Goal: Obtain resource: Download file/media

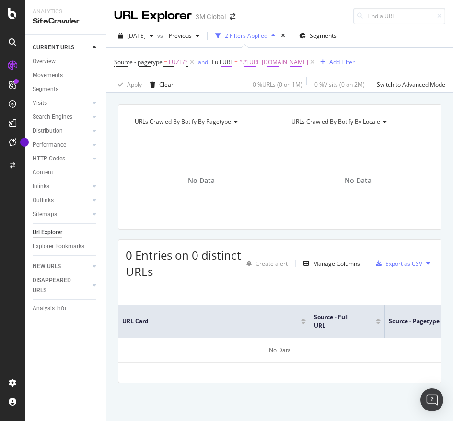
click at [288, 59] on span "^.*[URL][DOMAIN_NAME]" at bounding box center [273, 62] width 69 height 13
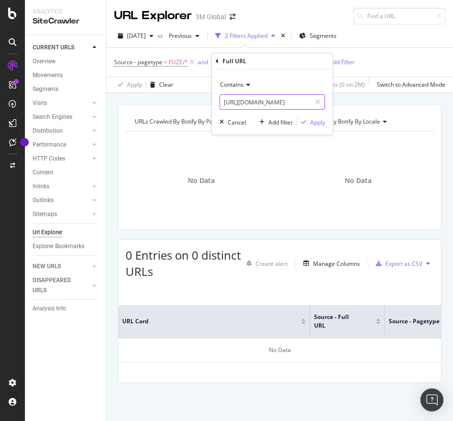
click at [264, 107] on input "[URL][DOMAIN_NAME]" at bounding box center [265, 101] width 91 height 15
click at [320, 123] on div "Apply" at bounding box center [317, 122] width 15 height 8
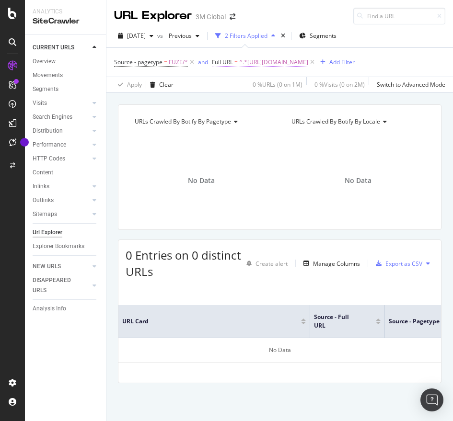
click at [297, 57] on span "^.*[URL][DOMAIN_NAME]" at bounding box center [273, 62] width 69 height 13
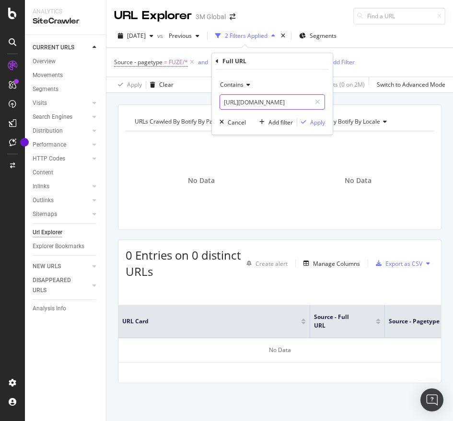
paste input "78673"
click at [231, 105] on input "[URL][DOMAIN_NAME]" at bounding box center [265, 101] width 91 height 15
type input "[URL][DOMAIN_NAME]"
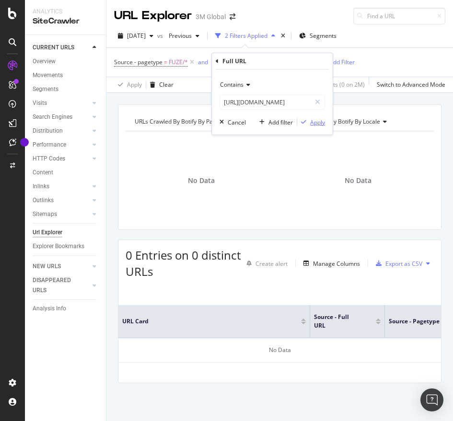
click at [317, 121] on div "Apply" at bounding box center [317, 122] width 15 height 8
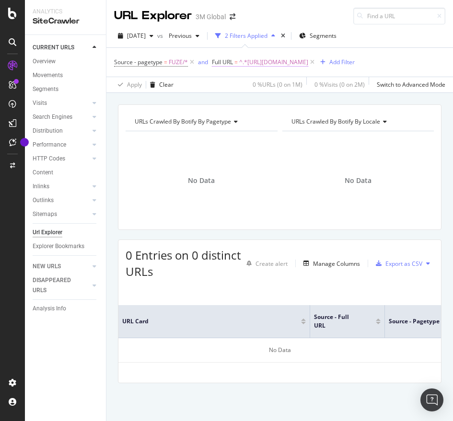
click at [308, 61] on span "^.*[URL][DOMAIN_NAME]" at bounding box center [273, 62] width 69 height 13
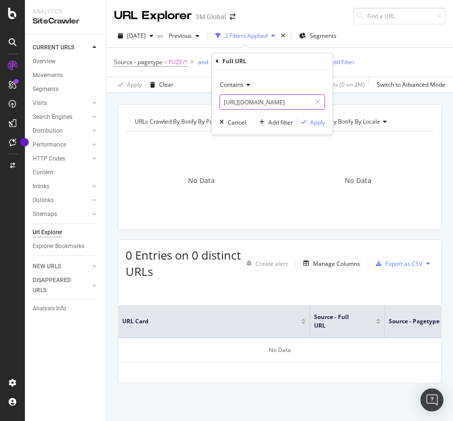
click at [249, 97] on input "[URL][DOMAIN_NAME]" at bounding box center [265, 101] width 91 height 15
paste input "83449"
type input "[URL][DOMAIN_NAME]"
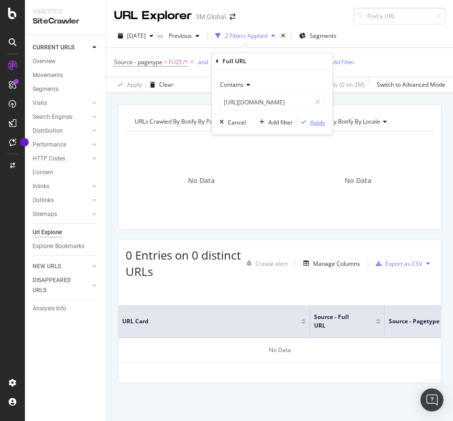
click at [313, 123] on div "Apply" at bounding box center [317, 122] width 15 height 8
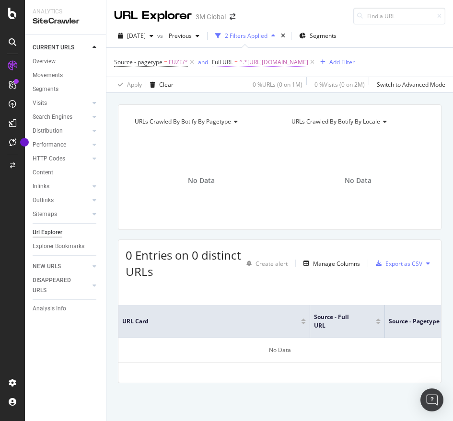
click at [265, 63] on span "^.*[URL][DOMAIN_NAME]" at bounding box center [273, 62] width 69 height 13
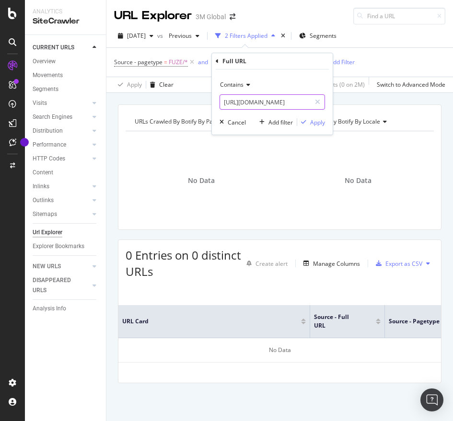
click at [243, 95] on input "[URL][DOMAIN_NAME]" at bounding box center [265, 101] width 91 height 15
paste input "100323812"
type input "[URL][DOMAIN_NAME]"
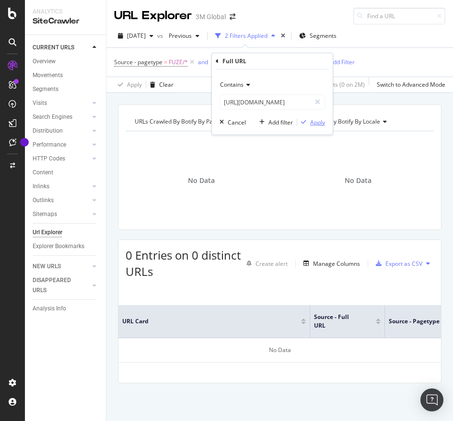
click at [308, 122] on div "button" at bounding box center [303, 122] width 13 height 6
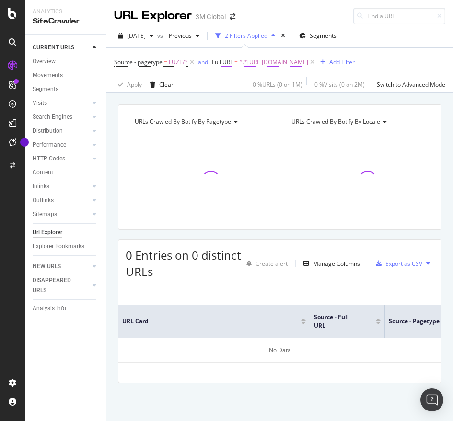
click at [285, 64] on span "^.*[URL][DOMAIN_NAME]" at bounding box center [273, 62] width 69 height 13
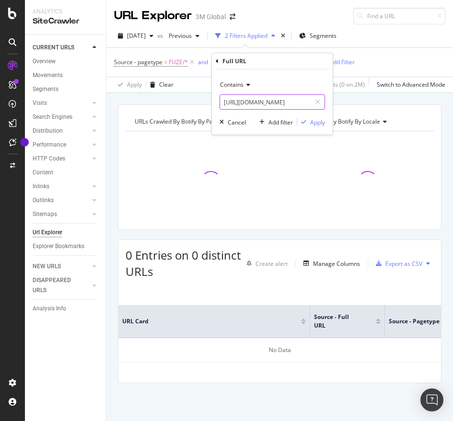
paste input "1092264"
click at [259, 103] on input "[URL][DOMAIN_NAME]" at bounding box center [265, 101] width 91 height 15
type input "[URL][DOMAIN_NAME]"
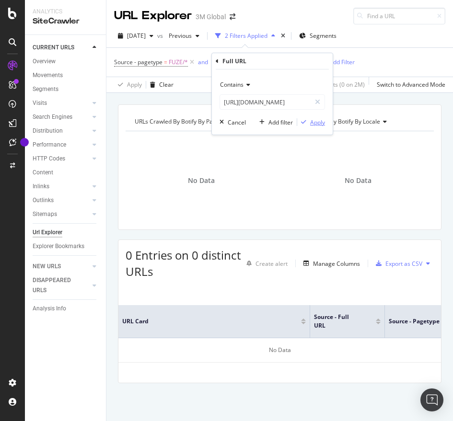
click at [310, 122] on div "Apply" at bounding box center [317, 122] width 15 height 8
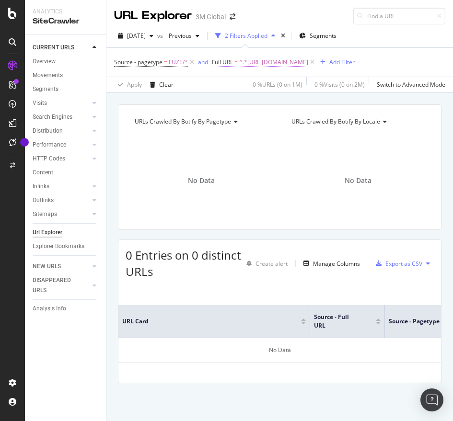
click at [280, 61] on span "^.*[URL][DOMAIN_NAME]" at bounding box center [273, 62] width 69 height 13
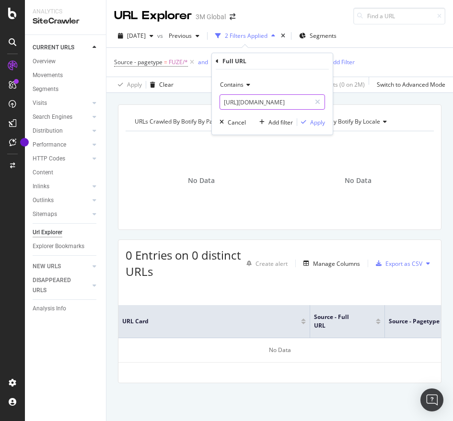
click at [253, 107] on input "[URL][DOMAIN_NAME]" at bounding box center [265, 101] width 91 height 15
click at [323, 118] on div "Apply" at bounding box center [317, 122] width 15 height 8
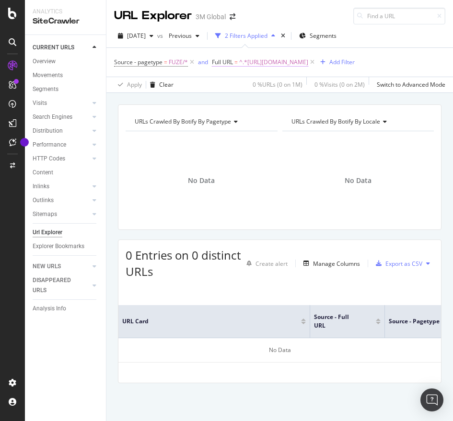
click at [308, 57] on span "^.*[URL][DOMAIN_NAME]" at bounding box center [273, 62] width 69 height 13
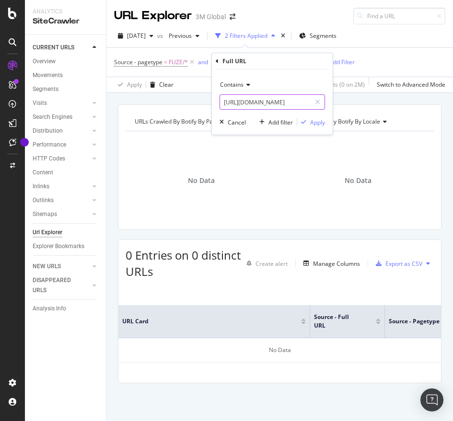
paste input "000094175"
click at [277, 107] on input "[URL][DOMAIN_NAME]" at bounding box center [265, 101] width 91 height 15
type input "[URL][DOMAIN_NAME]"
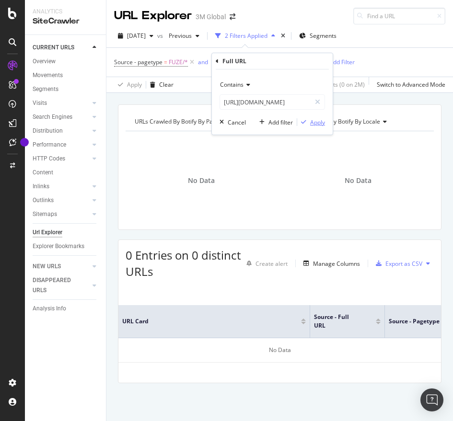
click at [318, 124] on div "Apply" at bounding box center [317, 122] width 15 height 8
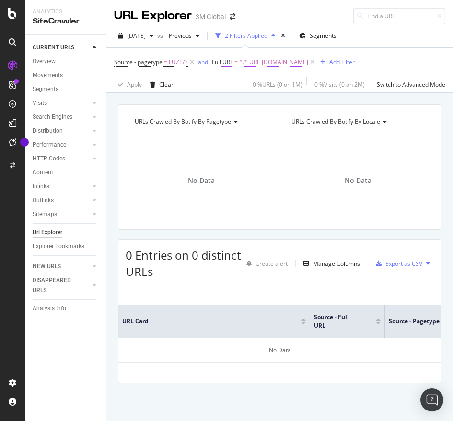
click at [308, 63] on span "^.*[URL][DOMAIN_NAME]" at bounding box center [273, 62] width 69 height 13
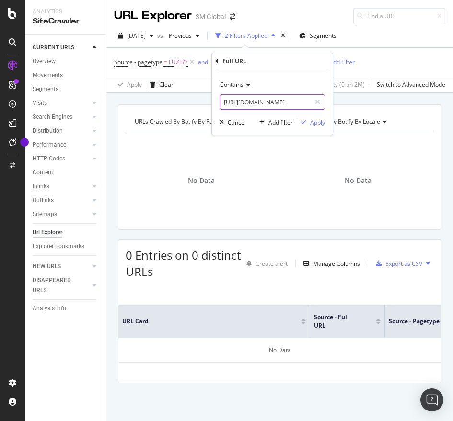
click at [258, 104] on input "[URL][DOMAIN_NAME]" at bounding box center [265, 101] width 91 height 15
paste input "6"
type input "[URL][DOMAIN_NAME]"
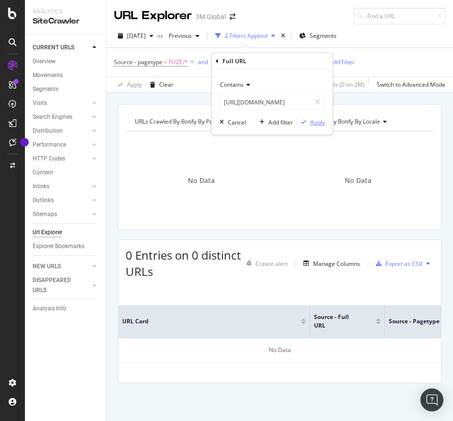
click at [324, 119] on div "Apply" at bounding box center [317, 122] width 15 height 8
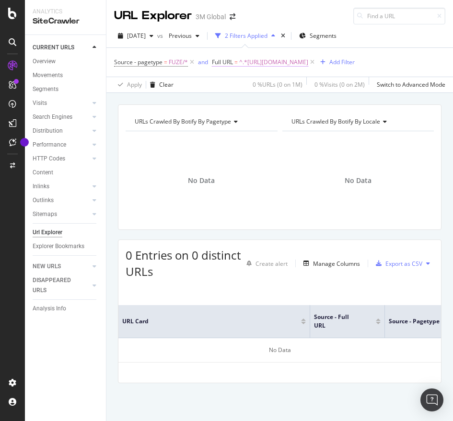
click at [308, 59] on span "^.*[URL][DOMAIN_NAME]" at bounding box center [273, 62] width 69 height 13
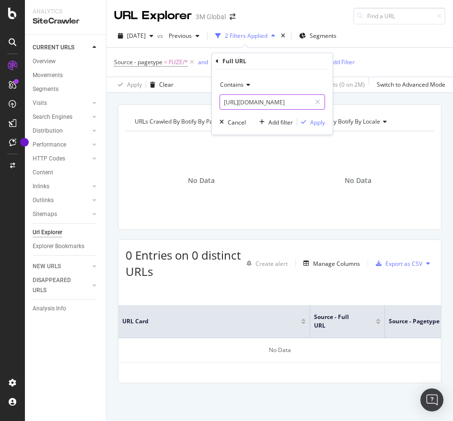
paste input "7"
click at [283, 103] on input "[URL][DOMAIN_NAME]" at bounding box center [265, 101] width 91 height 15
type input "[URL][DOMAIN_NAME]"
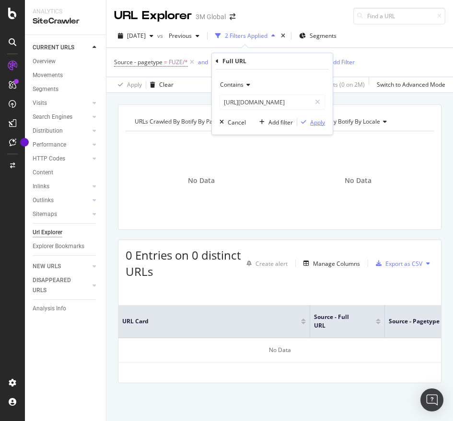
click at [310, 119] on div "Apply" at bounding box center [317, 122] width 15 height 8
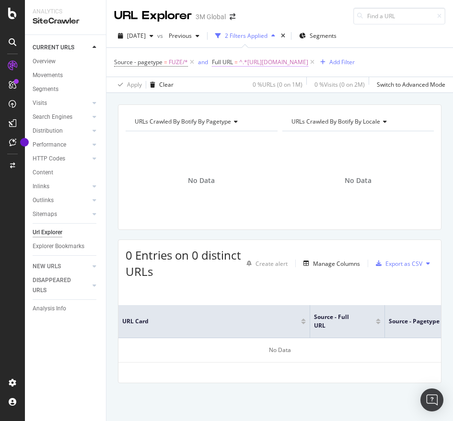
click at [308, 62] on span "^.*[URL][DOMAIN_NAME]" at bounding box center [273, 62] width 69 height 13
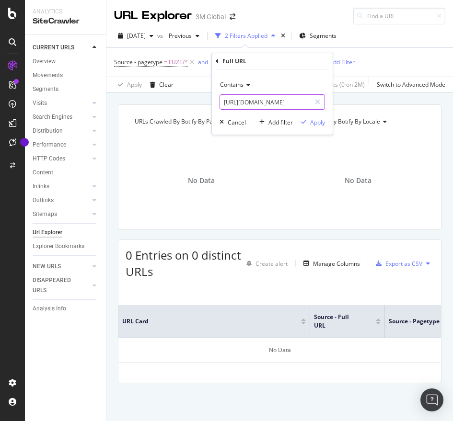
click at [297, 98] on input "[URL][DOMAIN_NAME]" at bounding box center [265, 101] width 91 height 15
paste input "9"
type input "[URL][DOMAIN_NAME]"
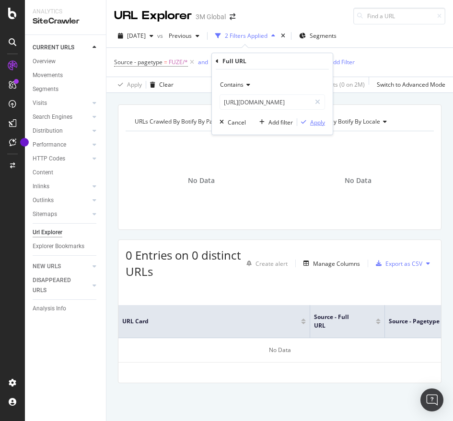
click at [312, 126] on div "Apply" at bounding box center [317, 122] width 15 height 8
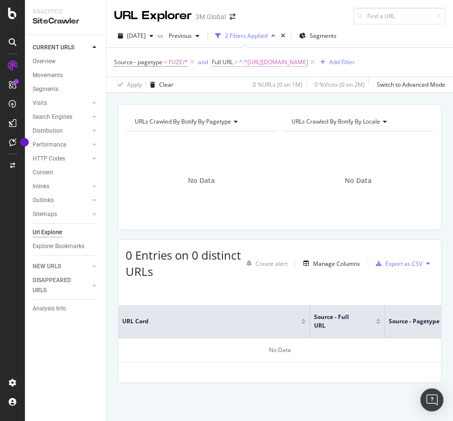
click at [300, 66] on span "^.*[URL][DOMAIN_NAME]" at bounding box center [273, 62] width 69 height 13
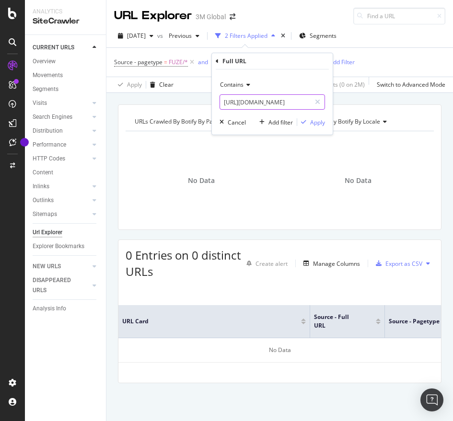
paste input "81"
click at [277, 100] on input "[URL][DOMAIN_NAME]" at bounding box center [265, 101] width 91 height 15
type input "[URL][DOMAIN_NAME]"
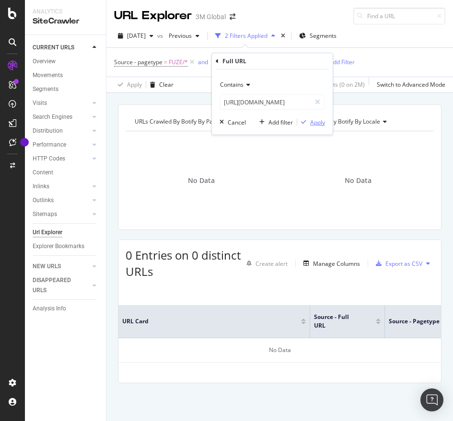
click at [320, 124] on div "Apply" at bounding box center [317, 122] width 15 height 8
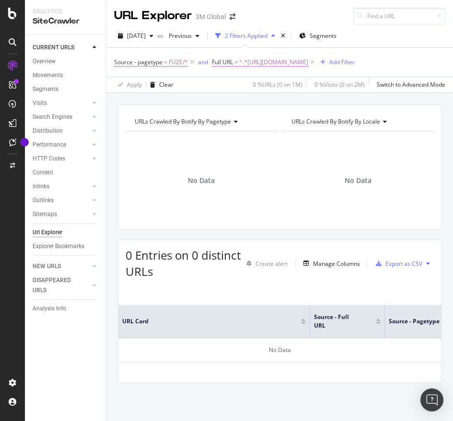
click at [308, 58] on span "^.*[URL][DOMAIN_NAME]" at bounding box center [273, 62] width 69 height 13
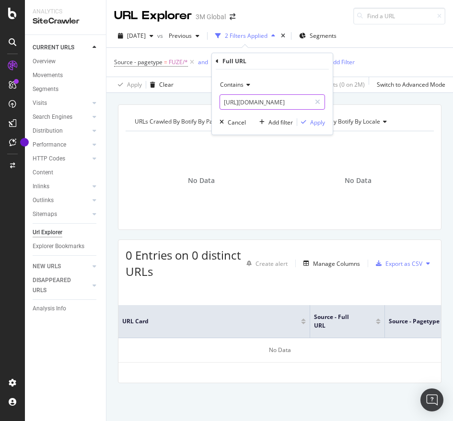
paste input "151884"
click at [273, 99] on input "[URL][DOMAIN_NAME]" at bounding box center [265, 101] width 91 height 15
type input "[URL][DOMAIN_NAME]"
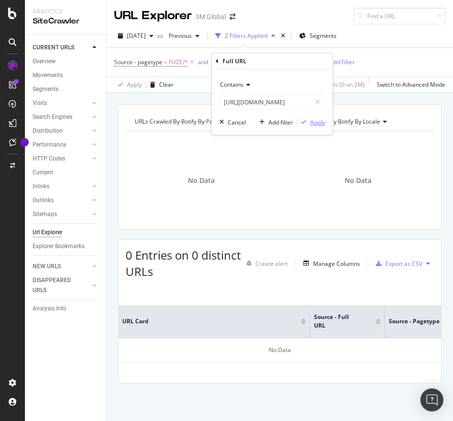
click at [321, 123] on div "Apply" at bounding box center [317, 122] width 15 height 8
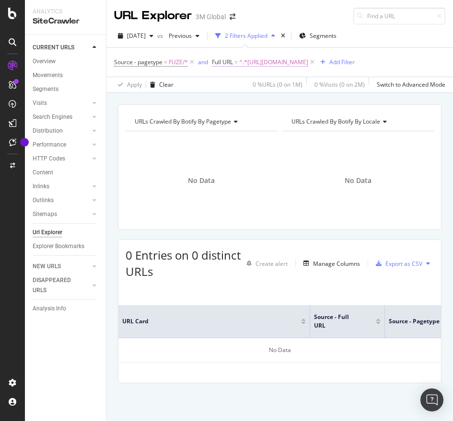
click at [308, 57] on span "^.*[URL][DOMAIN_NAME]" at bounding box center [273, 62] width 69 height 13
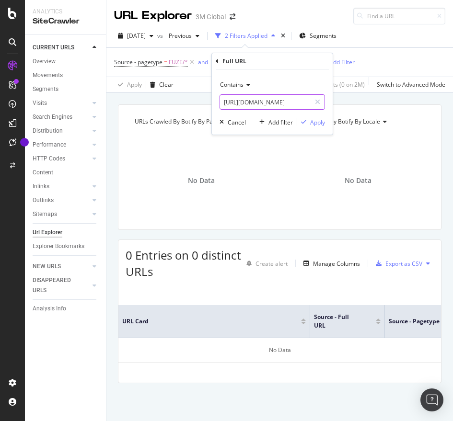
paste input "83449"
click at [270, 97] on input "[URL][DOMAIN_NAME]" at bounding box center [265, 101] width 91 height 15
type input "[URL][DOMAIN_NAME]"
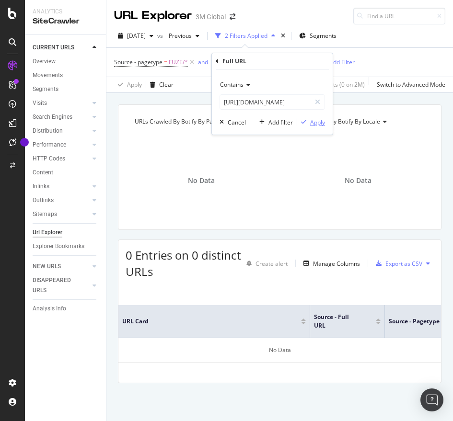
click at [315, 121] on div "Apply" at bounding box center [317, 122] width 15 height 8
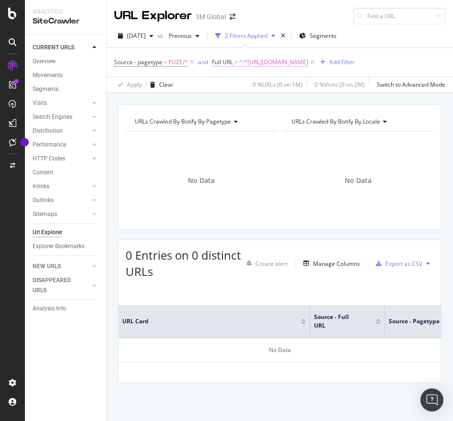
click at [308, 58] on span "^.*[URL][DOMAIN_NAME]" at bounding box center [273, 62] width 69 height 13
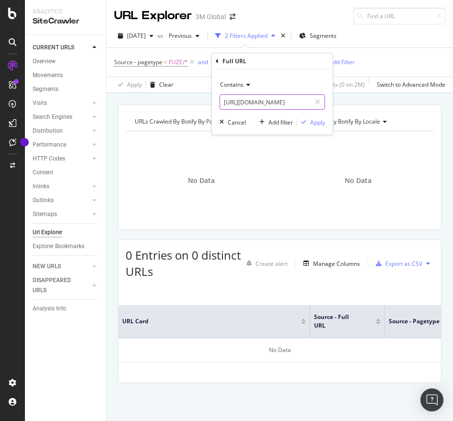
paste input "100323812"
click at [270, 101] on input "[URL][DOMAIN_NAME]" at bounding box center [265, 101] width 91 height 15
type input "[URL][DOMAIN_NAME]"
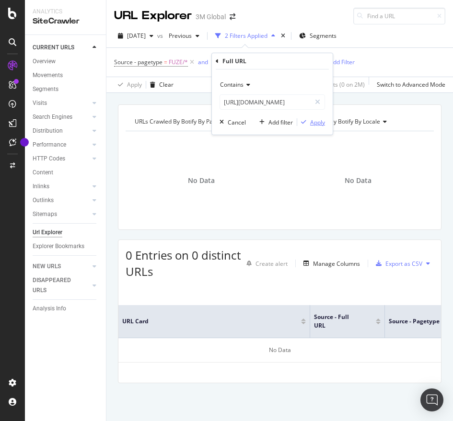
click at [310, 121] on div "Apply" at bounding box center [317, 122] width 15 height 8
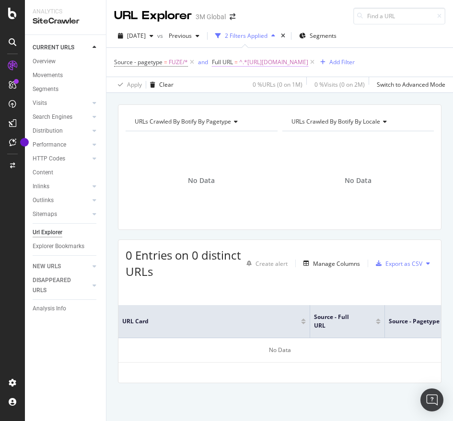
click at [293, 66] on span "^.*[URL][DOMAIN_NAME]" at bounding box center [273, 62] width 69 height 13
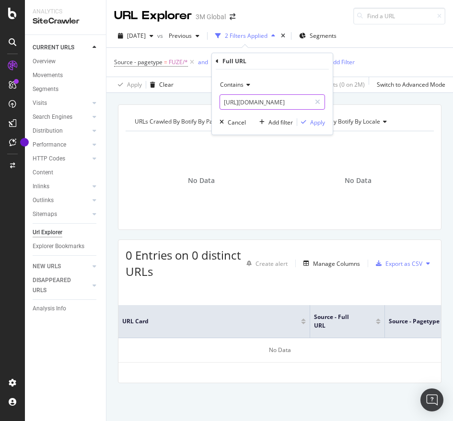
click at [291, 103] on input "[URL][DOMAIN_NAME]" at bounding box center [265, 101] width 91 height 15
drag, startPoint x: 320, startPoint y: 123, endPoint x: 605, endPoint y: 163, distance: 288.2
click at [452, 163] on html "Analytics SiteCrawler CURRENT URLS Overview Movements Segments Visits Analysis …" at bounding box center [226, 210] width 453 height 421
click at [253, 101] on input "[URL][DOMAIN_NAME]" at bounding box center [265, 101] width 91 height 15
paste input "1092264"
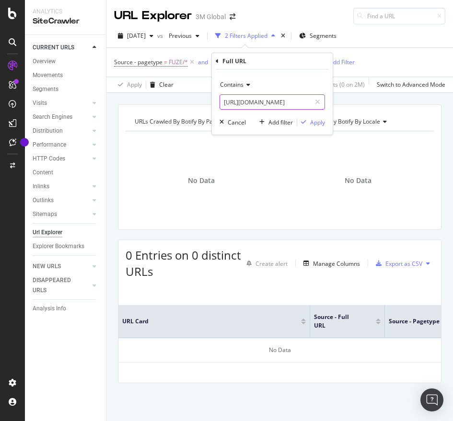
scroll to position [0, 53]
type input "[URL][DOMAIN_NAME]"
click at [320, 126] on div "Apply" at bounding box center [317, 122] width 15 height 8
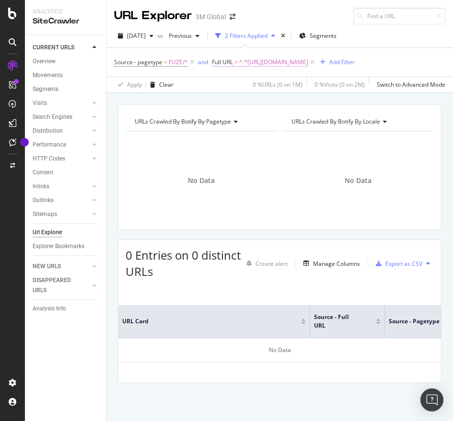
click at [308, 62] on span "^.*[URL][DOMAIN_NAME]" at bounding box center [273, 62] width 69 height 13
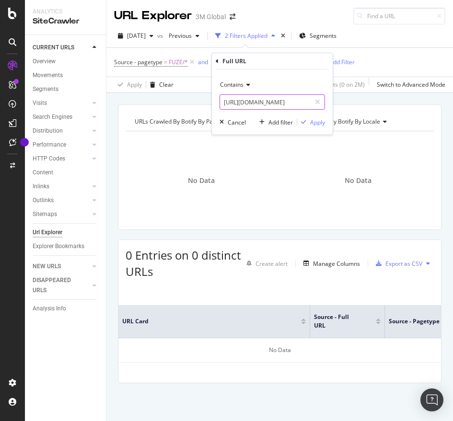
paste input "[DOMAIN_NAME][URL]"
click at [274, 105] on input "[URL][DOMAIN_NAME]" at bounding box center [265, 101] width 91 height 15
type input "[URL][DOMAIN_NAME]"
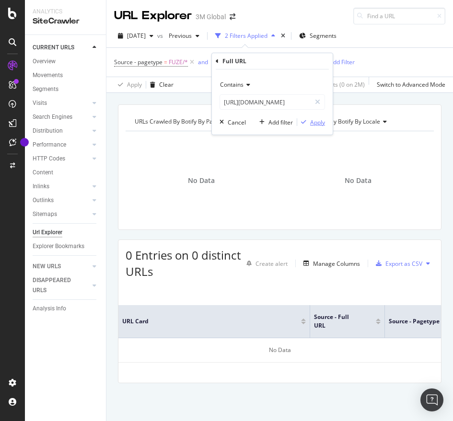
click at [320, 126] on div "Apply" at bounding box center [317, 122] width 15 height 8
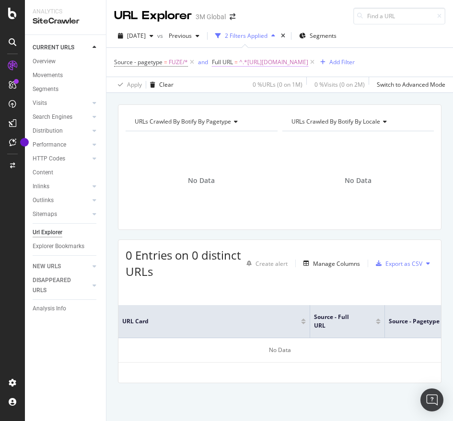
click at [308, 62] on span "^.*[URL][DOMAIN_NAME]" at bounding box center [273, 62] width 69 height 13
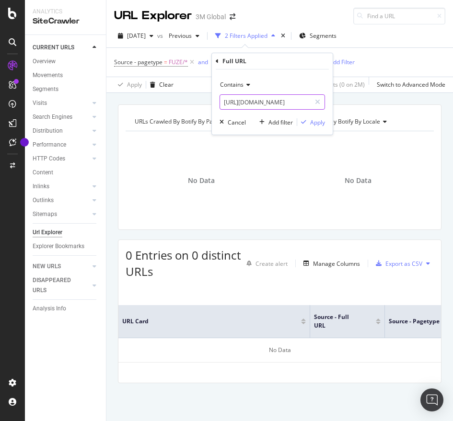
click at [281, 107] on input "[URL][DOMAIN_NAME]" at bounding box center [265, 101] width 91 height 15
paste input "c"
type input "[URL][DOMAIN_NAME]"
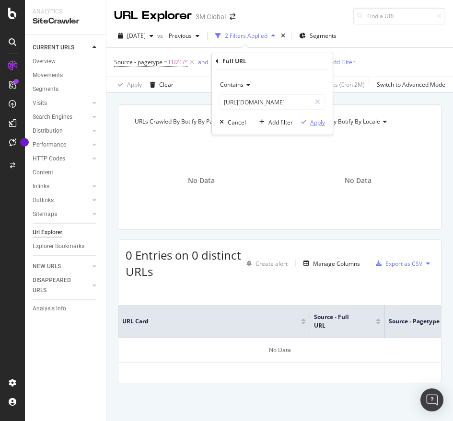
click at [318, 126] on div "Apply" at bounding box center [317, 122] width 15 height 8
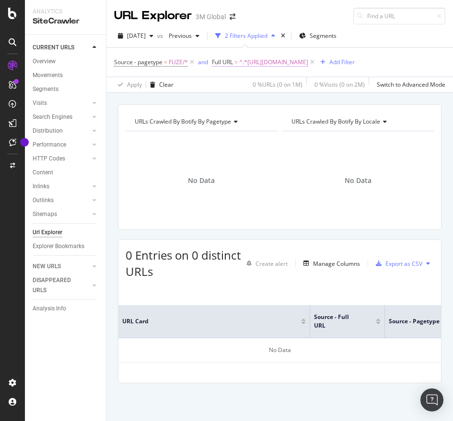
click at [286, 61] on span "^.*[URL][DOMAIN_NAME]" at bounding box center [273, 62] width 69 height 13
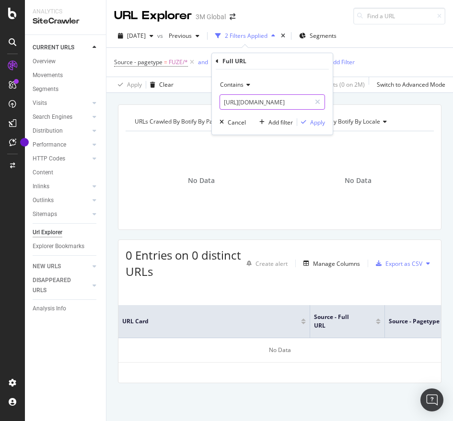
paste input "text"
click at [268, 104] on input "[URL][DOMAIN_NAME]" at bounding box center [265, 101] width 91 height 15
type input "[URL][DOMAIN_NAME]"
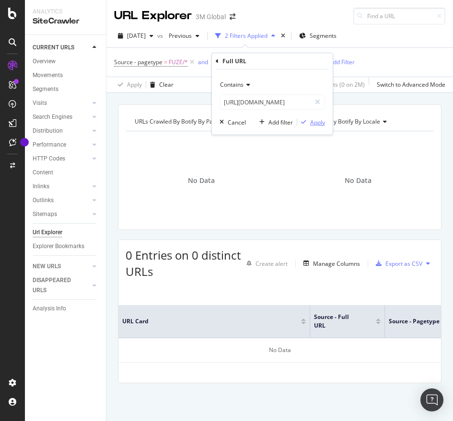
click at [315, 122] on div "Apply" at bounding box center [317, 122] width 15 height 8
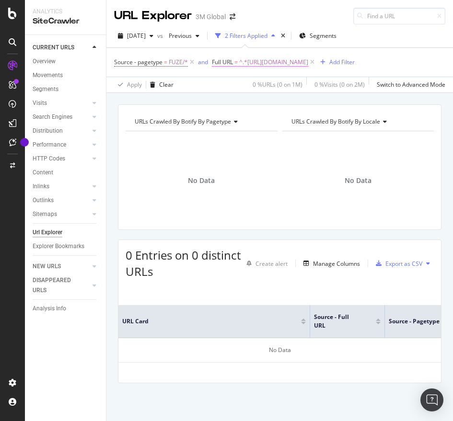
click at [308, 56] on span "^.*[URL][DOMAIN_NAME]" at bounding box center [273, 62] width 69 height 13
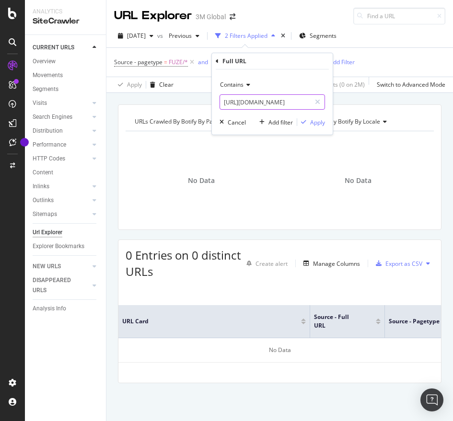
paste input "c"
click at [287, 95] on input "[URL][DOMAIN_NAME]" at bounding box center [265, 101] width 91 height 15
type input "[URL][DOMAIN_NAME]"
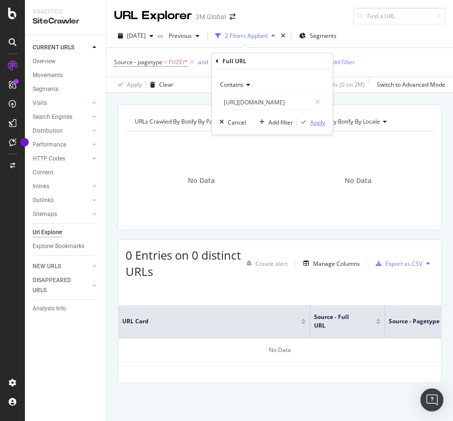
click at [316, 122] on div "Apply" at bounding box center [317, 122] width 15 height 8
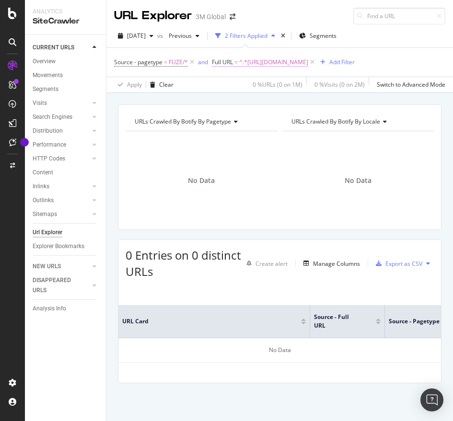
click at [302, 60] on span "^.*[URL][DOMAIN_NAME]" at bounding box center [273, 62] width 69 height 13
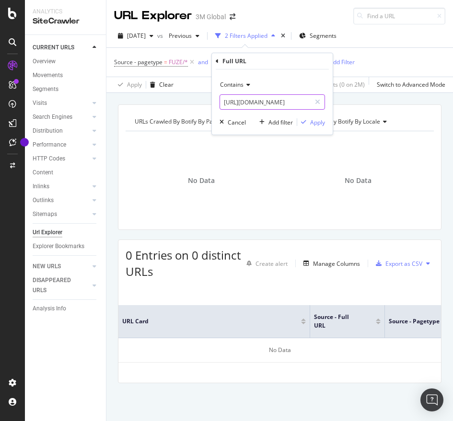
paste input "text"
click at [240, 104] on input "[URL][DOMAIN_NAME]" at bounding box center [265, 101] width 91 height 15
type input "[URL][DOMAIN_NAME]"
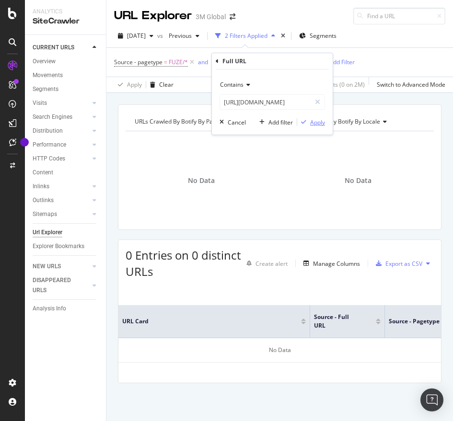
click at [314, 123] on div "Apply" at bounding box center [317, 122] width 15 height 8
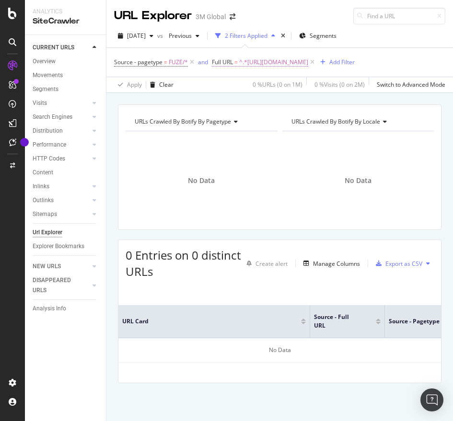
click at [308, 65] on span "^.*[URL][DOMAIN_NAME]" at bounding box center [273, 62] width 69 height 13
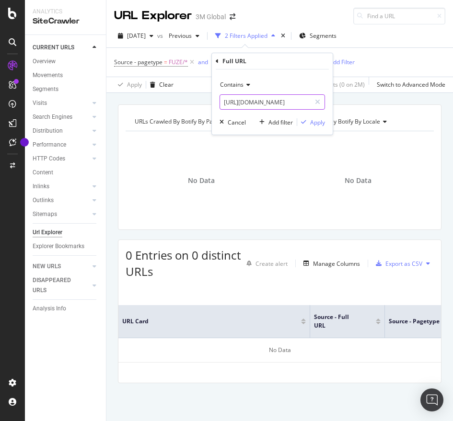
paste input "c"
click at [266, 102] on input "[URL][DOMAIN_NAME]" at bounding box center [265, 101] width 91 height 15
type input "[URL][DOMAIN_NAME]"
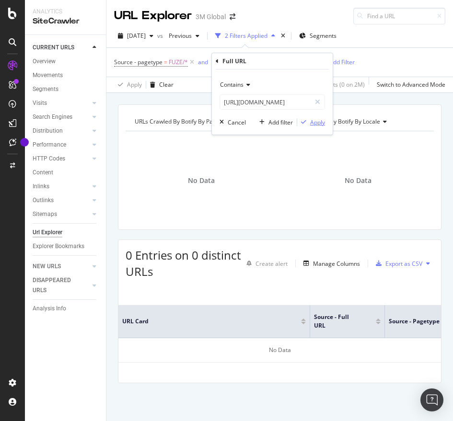
click at [312, 124] on div "Apply" at bounding box center [317, 122] width 15 height 8
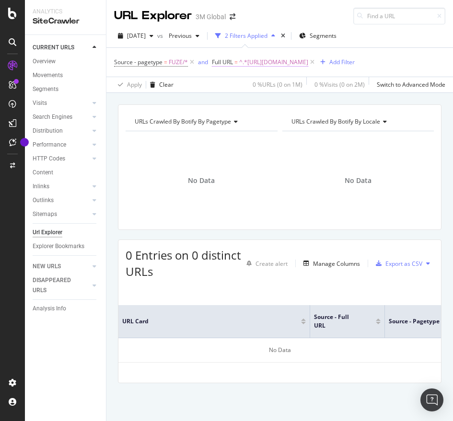
click at [278, 56] on span "^.*[URL][DOMAIN_NAME]" at bounding box center [273, 62] width 69 height 13
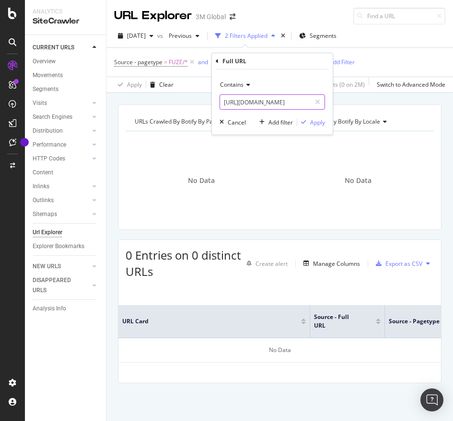
paste input "text"
click at [264, 102] on input "[URL][DOMAIN_NAME]" at bounding box center [265, 101] width 91 height 15
type input "[URL][DOMAIN_NAME]"
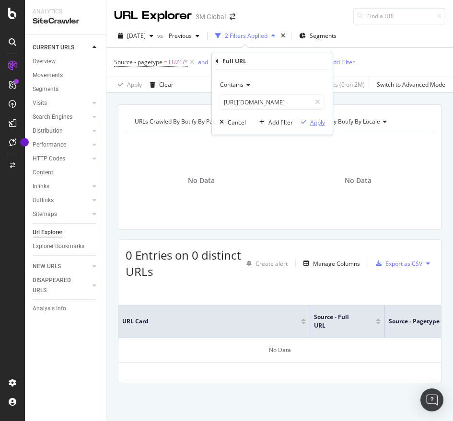
click at [318, 124] on div "Apply" at bounding box center [317, 122] width 15 height 8
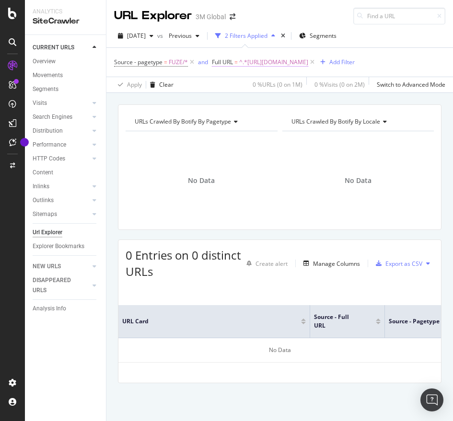
click at [308, 58] on span "^.*[URL][DOMAIN_NAME]" at bounding box center [273, 62] width 69 height 13
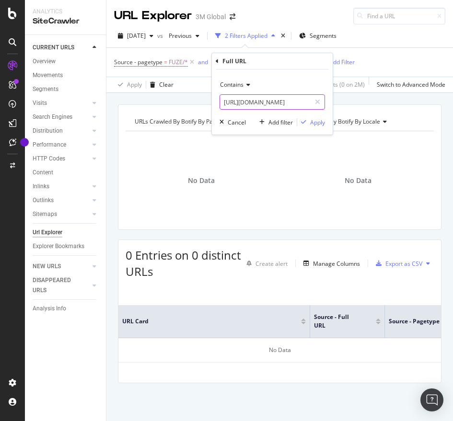
paste input "c"
click at [285, 98] on input "[URL][DOMAIN_NAME]" at bounding box center [265, 101] width 91 height 15
type input "[URL][DOMAIN_NAME]"
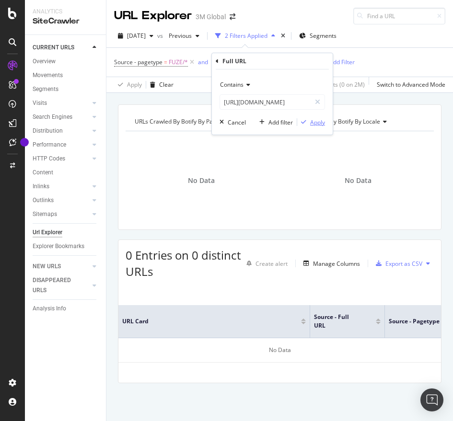
click at [320, 122] on div "Apply" at bounding box center [317, 122] width 15 height 8
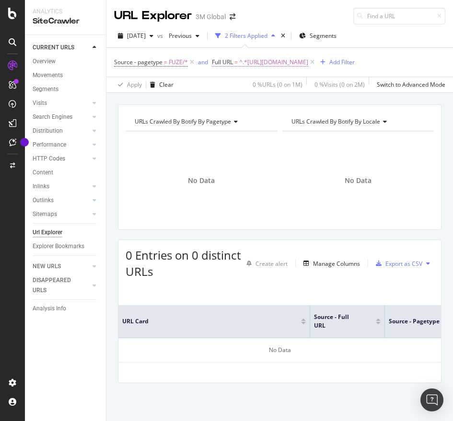
click at [308, 62] on span "^.*[URL][DOMAIN_NAME]" at bounding box center [273, 62] width 69 height 13
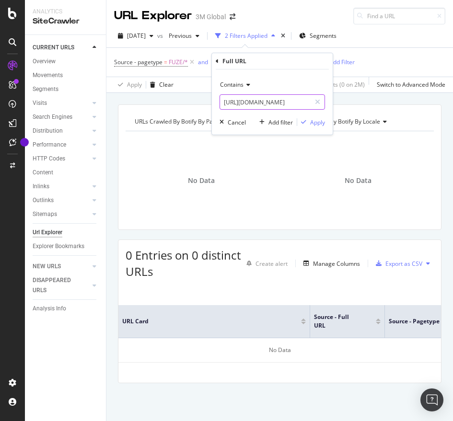
paste input "text"
click at [276, 103] on input "[URL][DOMAIN_NAME]" at bounding box center [265, 101] width 91 height 15
type input "[URL][DOMAIN_NAME]"
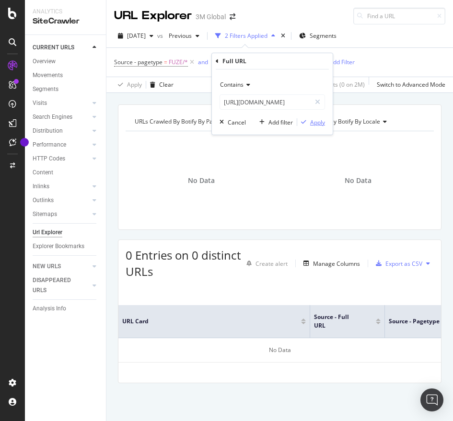
click at [317, 120] on div "Apply" at bounding box center [317, 122] width 15 height 8
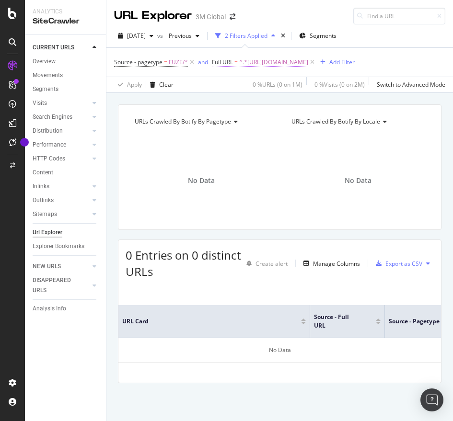
click at [308, 58] on span "^.*[URL][DOMAIN_NAME]" at bounding box center [273, 62] width 69 height 13
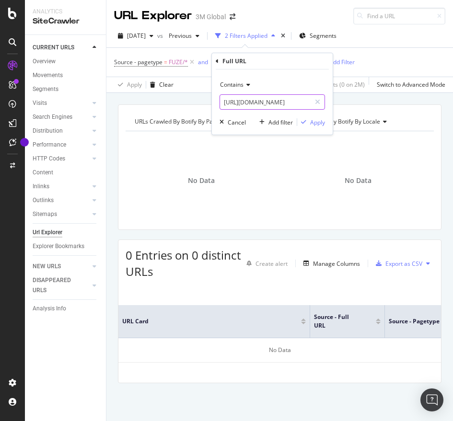
paste input "[DOMAIN_NAME][URL]"
click at [263, 107] on input "[URL][DOMAIN_NAME]" at bounding box center [265, 101] width 91 height 15
type input "[URL][DOMAIN_NAME]"
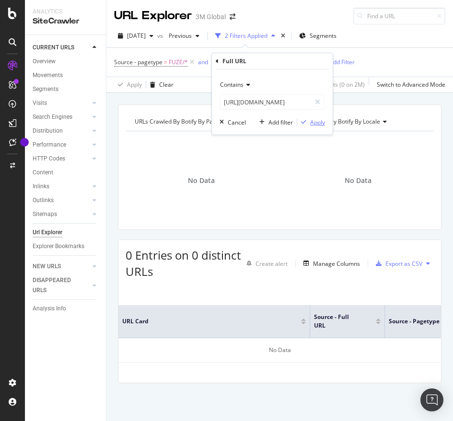
click at [310, 122] on div "Apply" at bounding box center [317, 122] width 15 height 8
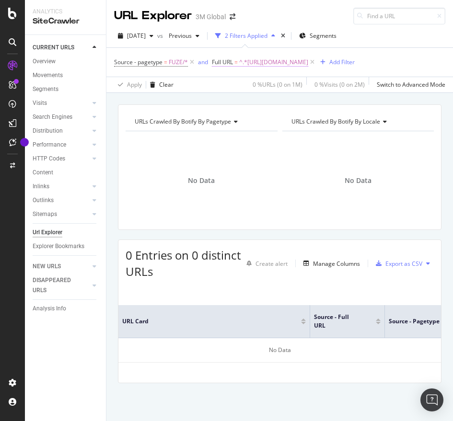
click at [308, 60] on span "^.*[URL][DOMAIN_NAME]" at bounding box center [273, 62] width 69 height 13
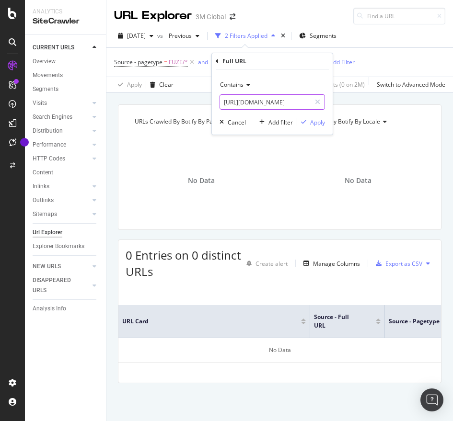
click at [283, 108] on input "[URL][DOMAIN_NAME]" at bounding box center [265, 101] width 91 height 15
paste input "c"
type input "[URL][DOMAIN_NAME]"
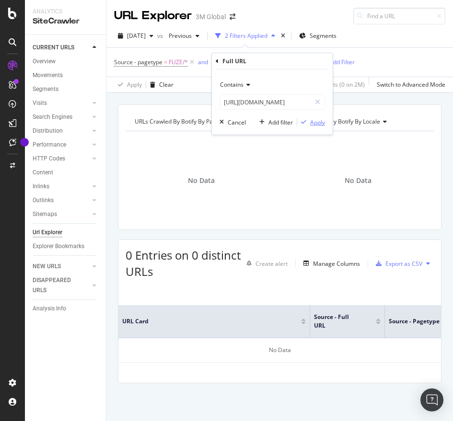
click at [317, 118] on div "Apply" at bounding box center [317, 122] width 15 height 8
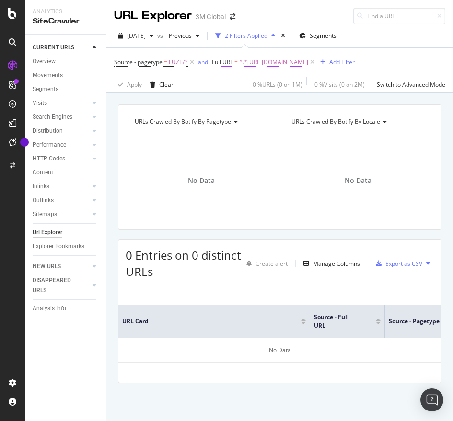
click at [281, 66] on span "^.*[URL][DOMAIN_NAME]" at bounding box center [273, 62] width 69 height 13
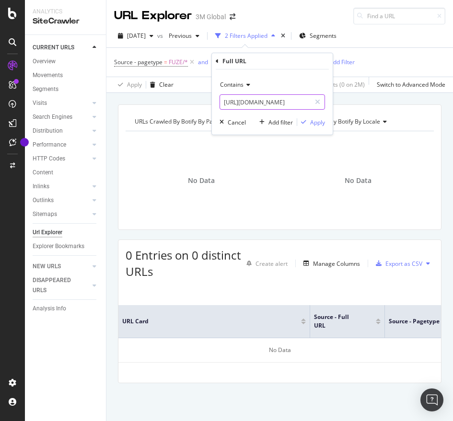
paste input "text"
click at [247, 102] on input "[URL][DOMAIN_NAME]" at bounding box center [265, 101] width 91 height 15
type input "[URL][DOMAIN_NAME]"
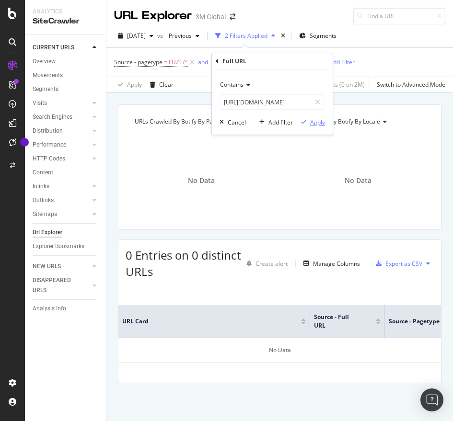
click at [313, 122] on div "Apply" at bounding box center [317, 122] width 15 height 8
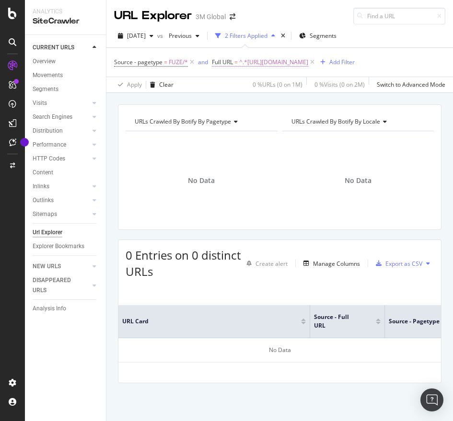
click at [308, 65] on span "^.*[URL][DOMAIN_NAME]" at bounding box center [273, 62] width 69 height 13
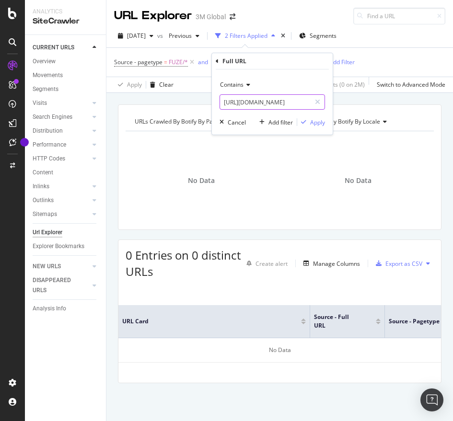
paste input "c"
click at [289, 102] on input "[URL][DOMAIN_NAME]" at bounding box center [265, 101] width 91 height 15
type input "[URL][DOMAIN_NAME]"
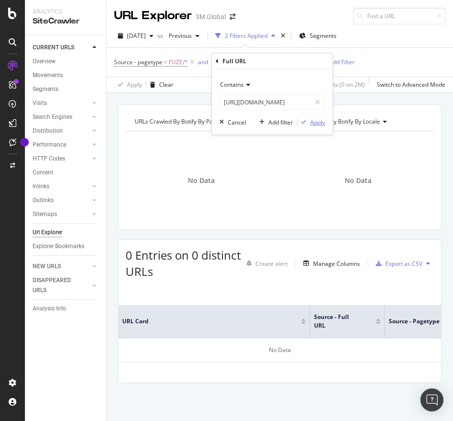
click at [311, 124] on div "Apply" at bounding box center [317, 122] width 15 height 8
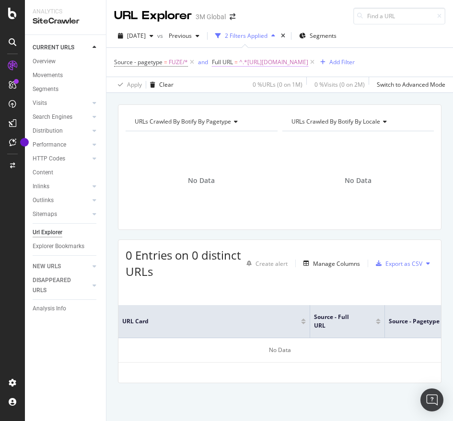
click at [308, 64] on span "^.*[URL][DOMAIN_NAME]" at bounding box center [273, 62] width 69 height 13
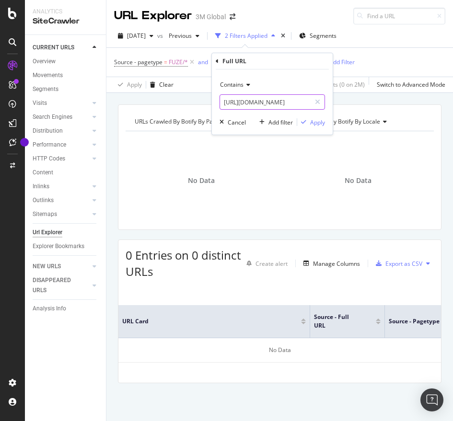
click at [302, 98] on input "[URL][DOMAIN_NAME]" at bounding box center [265, 101] width 91 height 15
click at [316, 121] on div "Apply" at bounding box center [317, 122] width 15 height 8
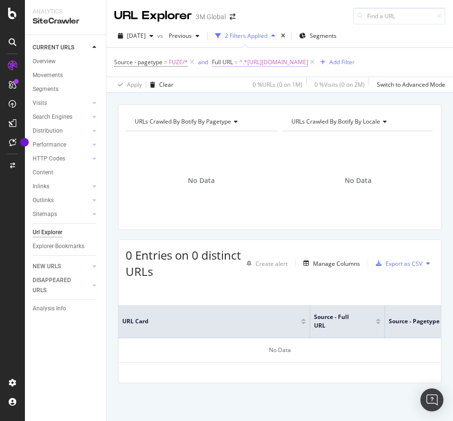
click at [308, 62] on span "^.*[URL][DOMAIN_NAME]" at bounding box center [273, 62] width 69 height 13
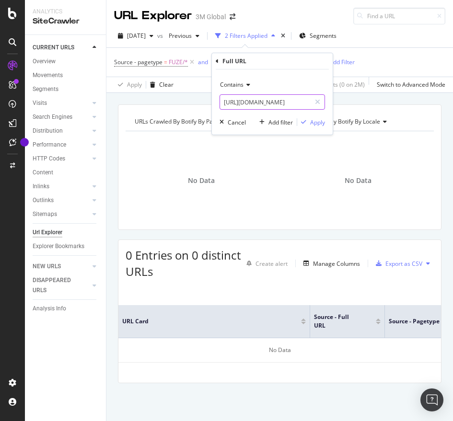
paste input "text"
click at [252, 94] on input "[URL][DOMAIN_NAME]" at bounding box center [265, 101] width 91 height 15
type input "[URL][DOMAIN_NAME]"
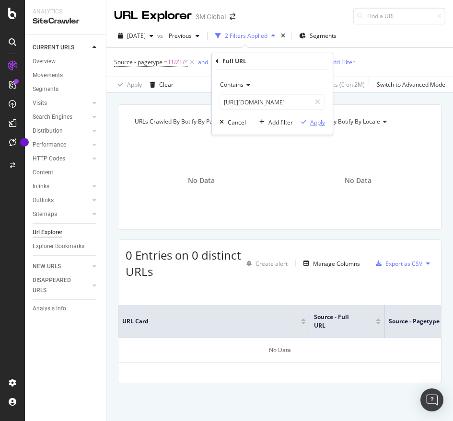
click at [313, 120] on div "Apply" at bounding box center [317, 122] width 15 height 8
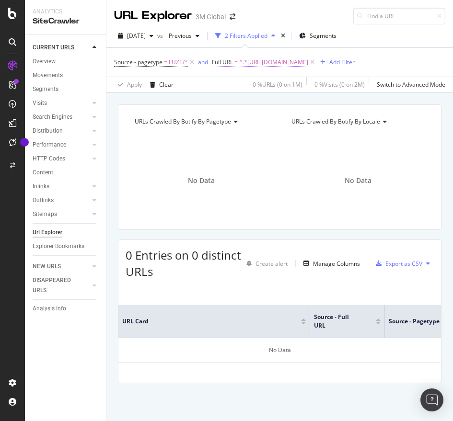
click at [227, 62] on span "Full URL" at bounding box center [222, 62] width 21 height 8
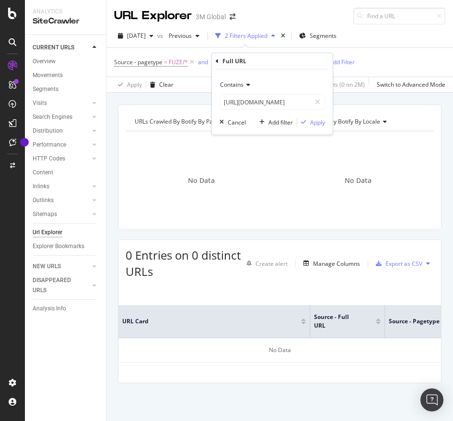
click at [237, 87] on span "Contains" at bounding box center [231, 84] width 23 height 8
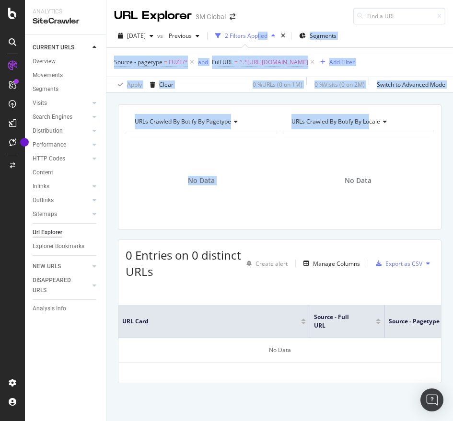
drag, startPoint x: 369, startPoint y: 100, endPoint x: 275, endPoint y: 51, distance: 105.8
click at [275, 51] on div "URL Explorer 3M Global [DATE] vs Previous 2 Filters Applied Segments Source - p…" at bounding box center [279, 210] width 346 height 421
drag, startPoint x: 275, startPoint y: 51, endPoint x: 404, endPoint y: 61, distance: 129.7
click at [316, 61] on icon at bounding box center [312, 62] width 8 height 10
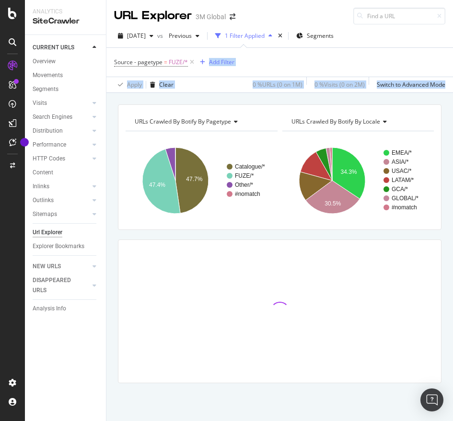
click at [402, 61] on div "Source - pagetype = FUZE/* Add Filter" at bounding box center [279, 62] width 331 height 29
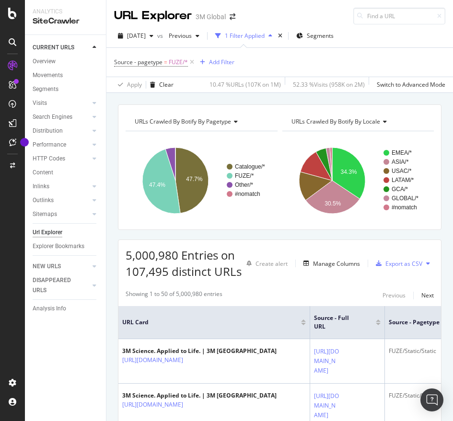
click at [223, 56] on div "Source - pagetype = FUZE/* Add Filter" at bounding box center [174, 62] width 120 height 13
click at [222, 60] on div "Add Filter" at bounding box center [221, 62] width 25 height 8
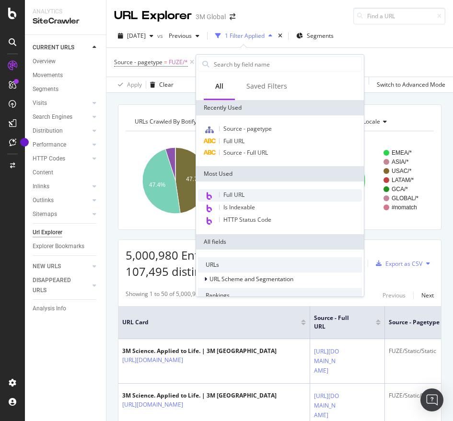
click at [243, 197] on span "Full URL" at bounding box center [233, 195] width 21 height 8
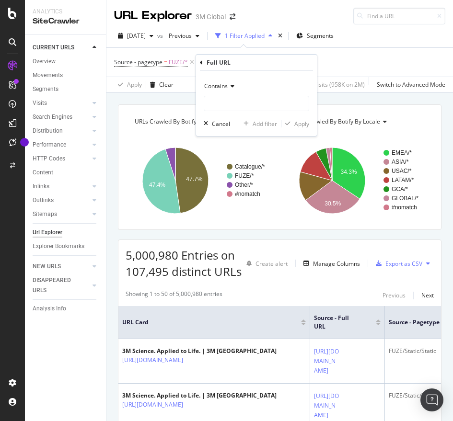
click at [246, 94] on div "Contains" at bounding box center [256, 95] width 105 height 33
click at [247, 101] on input "text" at bounding box center [256, 103] width 104 height 15
paste input "[URL][DOMAIN_NAME]"
type input "[URL][DOMAIN_NAME]"
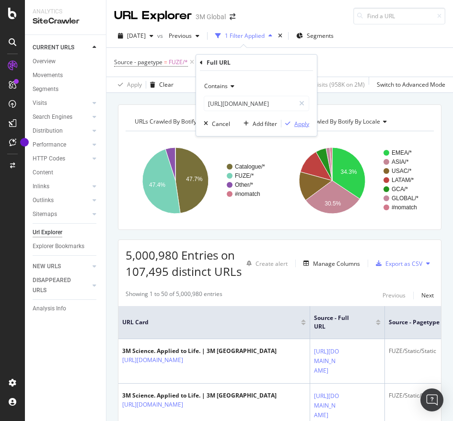
scroll to position [0, 0]
click at [297, 120] on div "Apply" at bounding box center [301, 124] width 15 height 8
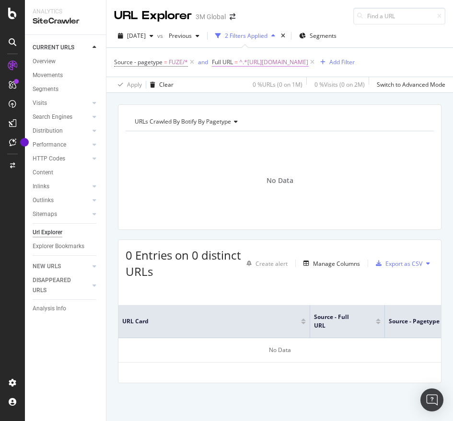
click at [273, 63] on span "^.*[URL][DOMAIN_NAME]" at bounding box center [273, 62] width 69 height 13
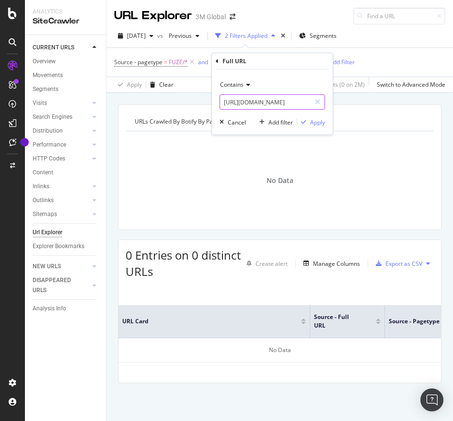
click at [256, 106] on input "[URL][DOMAIN_NAME]" at bounding box center [265, 101] width 91 height 15
paste input "c"
type input "[URL][DOMAIN_NAME]"
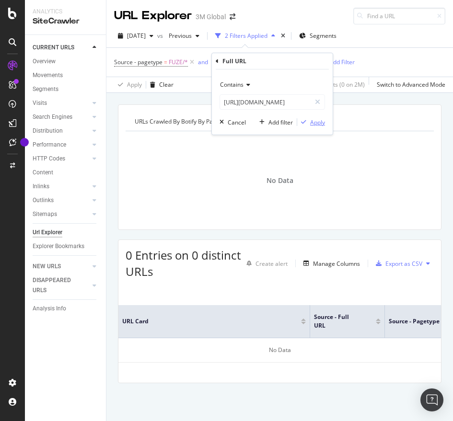
click at [315, 122] on div "Apply" at bounding box center [317, 122] width 15 height 8
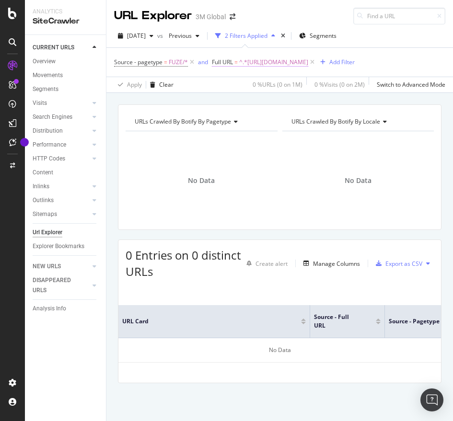
click at [262, 61] on span "^.*[URL][DOMAIN_NAME]" at bounding box center [273, 62] width 69 height 13
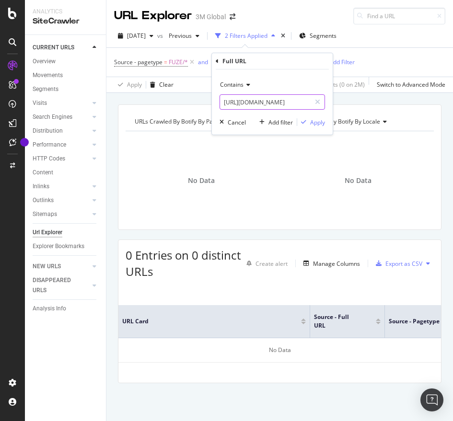
paste input "text"
click at [254, 106] on input "[URL][DOMAIN_NAME]" at bounding box center [265, 101] width 91 height 15
type input "[URL][DOMAIN_NAME]"
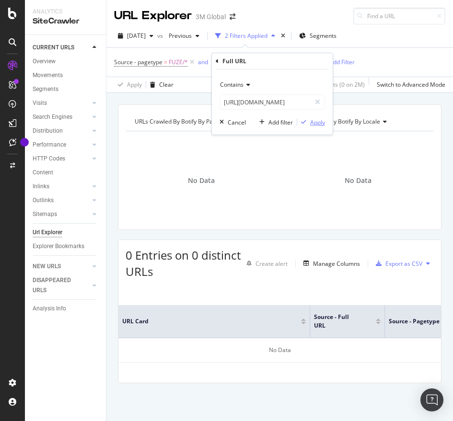
click at [318, 124] on div "Apply" at bounding box center [317, 122] width 15 height 8
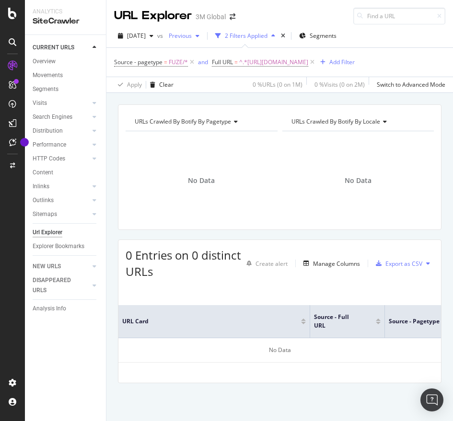
click at [192, 33] on span "Previous" at bounding box center [178, 36] width 27 height 8
click at [346, 69] on div "Source - pagetype = FUZE/* and Full URL = ^.*[URL][DOMAIN_NAME] Add Filter" at bounding box center [279, 62] width 331 height 29
click at [238, 62] on span "Full URL = ^.*[URL][DOMAIN_NAME]" at bounding box center [260, 62] width 96 height 9
click at [316, 60] on icon at bounding box center [312, 62] width 8 height 10
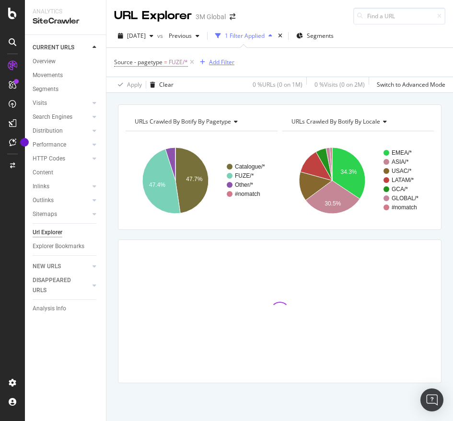
click at [231, 60] on div "Add Filter" at bounding box center [221, 62] width 25 height 8
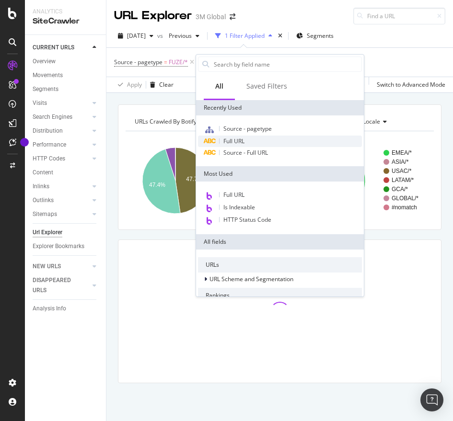
click at [231, 138] on span "Full URL" at bounding box center [233, 141] width 21 height 8
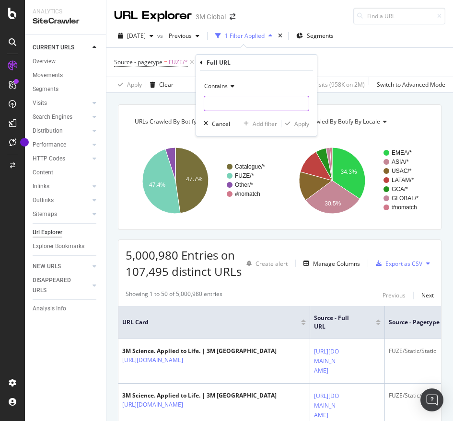
click at [255, 105] on input "text" at bounding box center [256, 103] width 104 height 15
paste input "[URL][DOMAIN_NAME]"
type input "[URL][DOMAIN_NAME]"
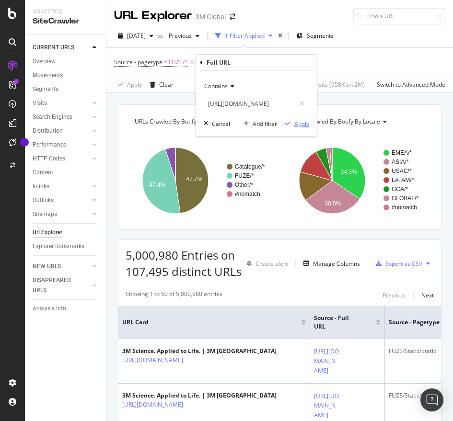
click at [297, 120] on div "Apply" at bounding box center [301, 124] width 15 height 8
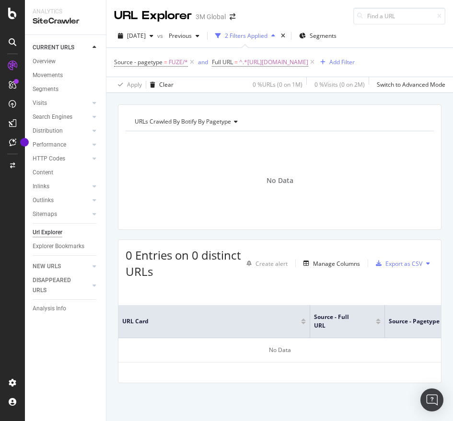
scroll to position [8, 0]
click at [272, 57] on span "^.*[URL][DOMAIN_NAME]" at bounding box center [273, 62] width 69 height 13
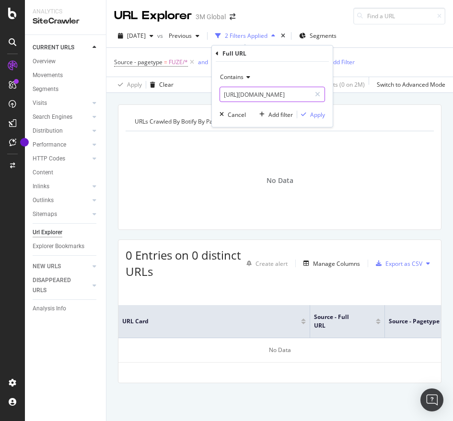
paste input "[DOMAIN_NAME][URL]"
click at [274, 94] on input "[URL][DOMAIN_NAME]" at bounding box center [265, 94] width 91 height 15
type input "[URL][DOMAIN_NAME]"
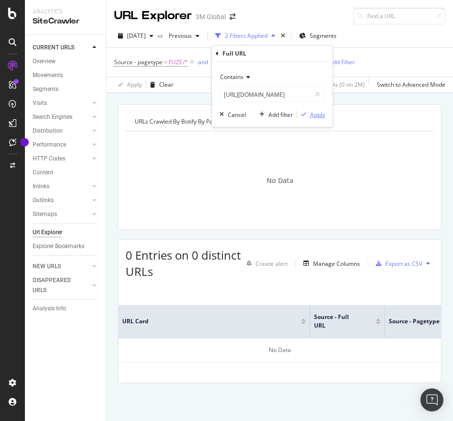
click at [315, 116] on div "Apply" at bounding box center [317, 115] width 15 height 8
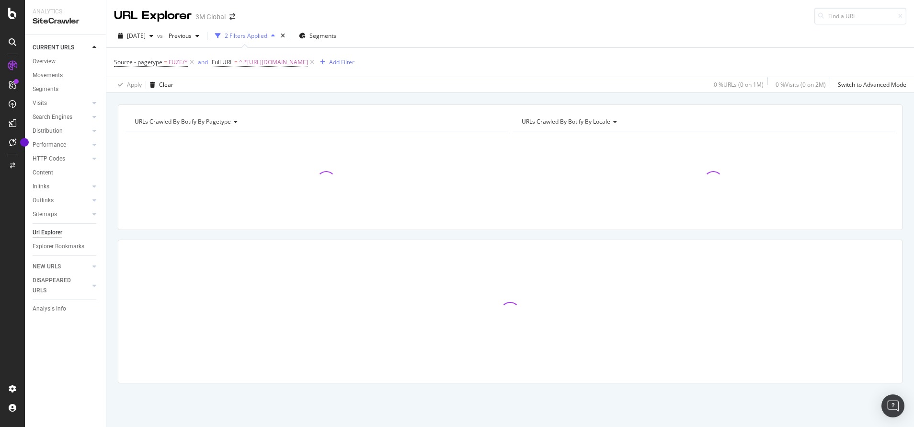
click at [452, 64] on div "Source - pagetype = FUZE/* and Full URL = ^.*[URL][DOMAIN_NAME] Add Filter" at bounding box center [510, 62] width 792 height 29
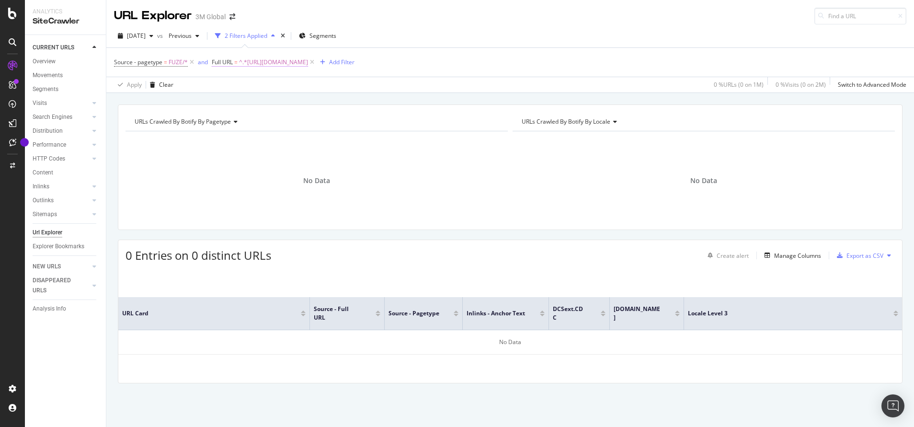
click at [308, 62] on span "^.*[URL][DOMAIN_NAME]" at bounding box center [273, 62] width 69 height 13
click at [304, 102] on input "[URL][DOMAIN_NAME]" at bounding box center [265, 101] width 91 height 15
type input "[URL][DOMAIN_NAME]"
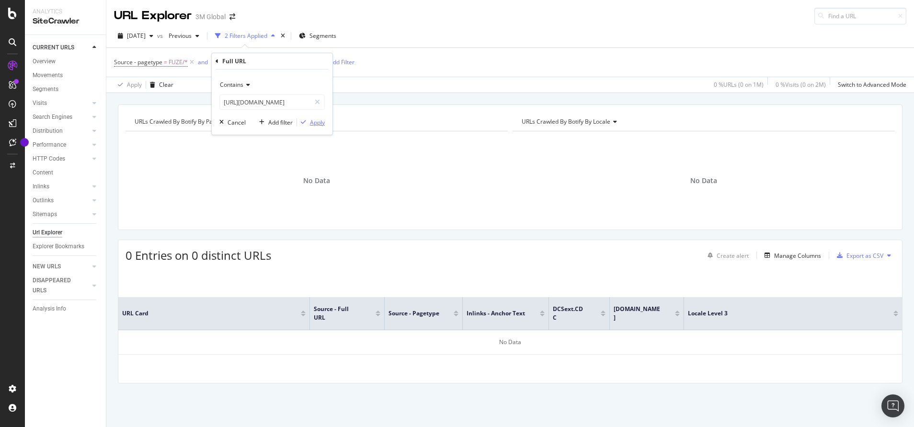
click at [314, 122] on div "Apply" at bounding box center [317, 122] width 15 height 8
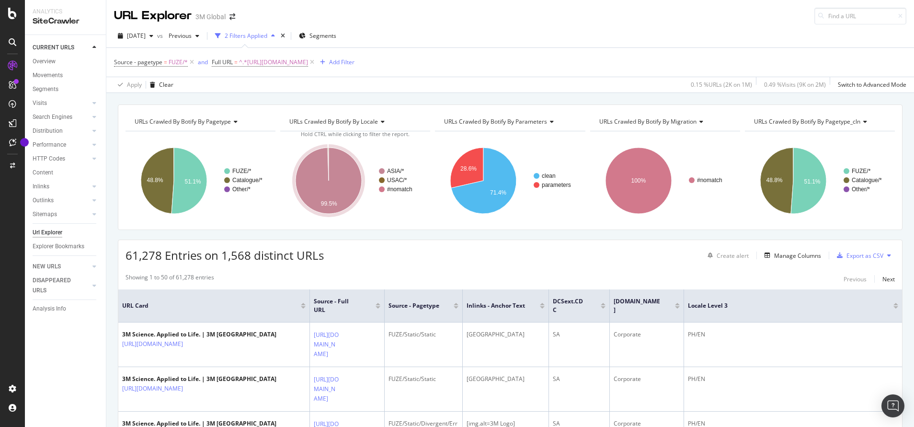
scroll to position [44, 0]
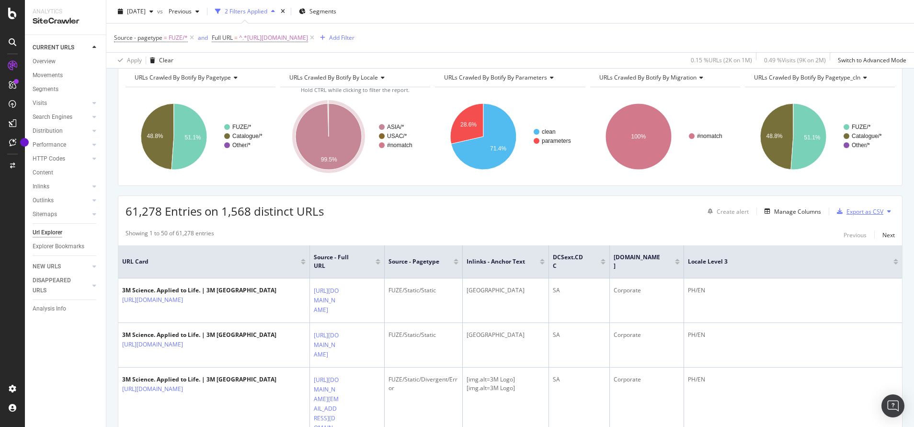
click at [452, 211] on div "Export as CSV" at bounding box center [864, 211] width 37 height 8
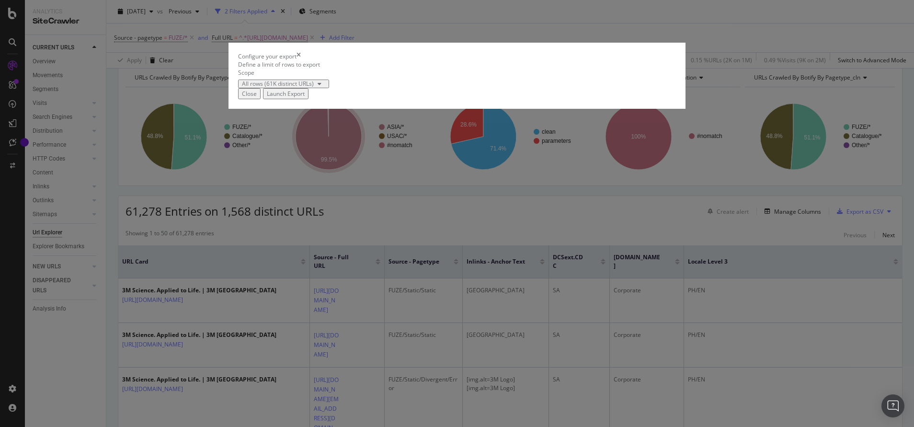
click at [305, 98] on div "Launch Export" at bounding box center [286, 94] width 38 height 8
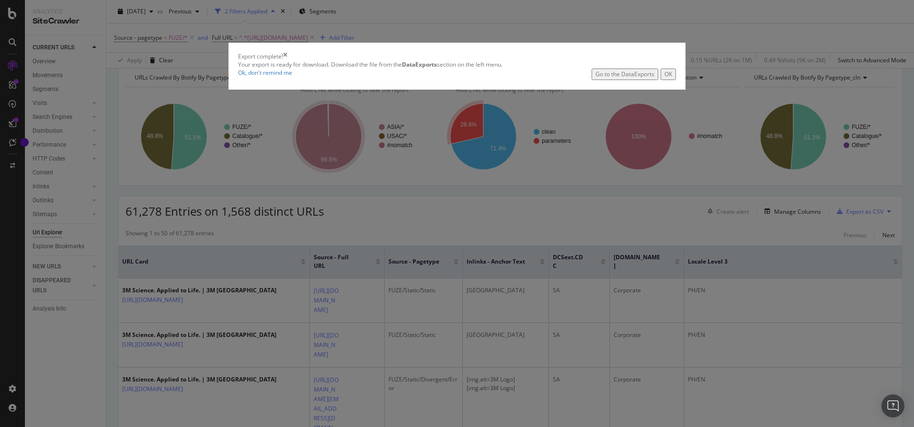
click at [452, 78] on div "Go to the DataExports" at bounding box center [624, 74] width 59 height 8
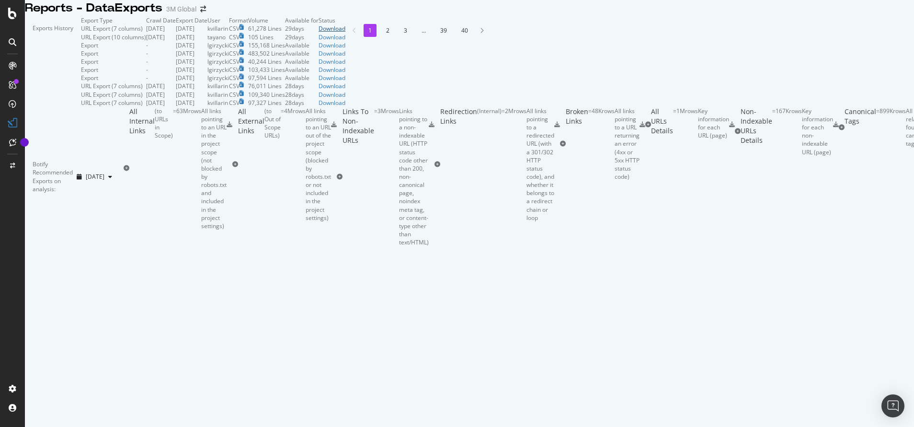
click at [345, 33] on div "Download" at bounding box center [332, 28] width 27 height 8
